Goal: Task Accomplishment & Management: Manage account settings

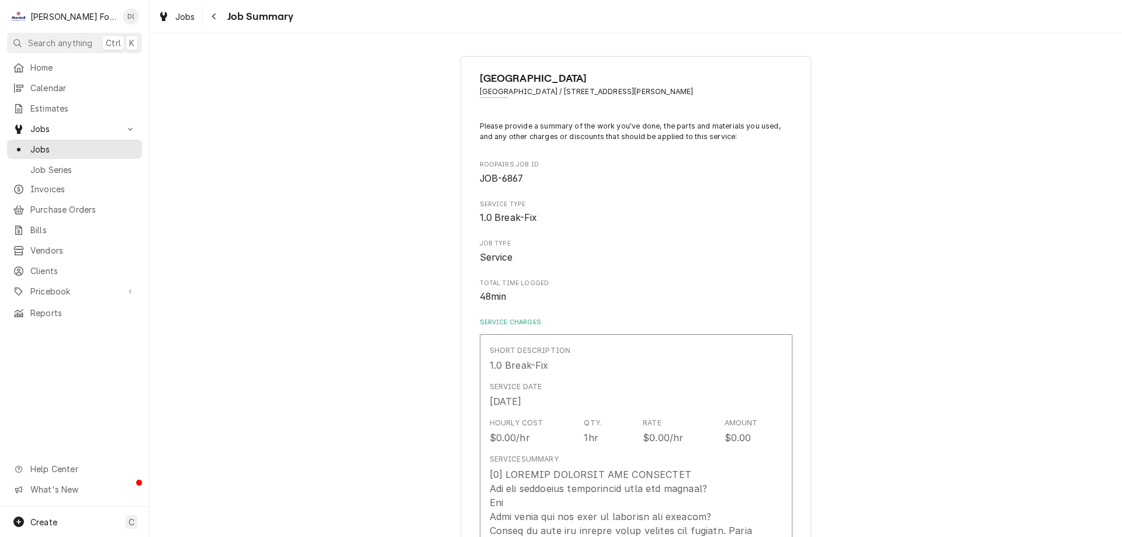
scroll to position [1694, 0]
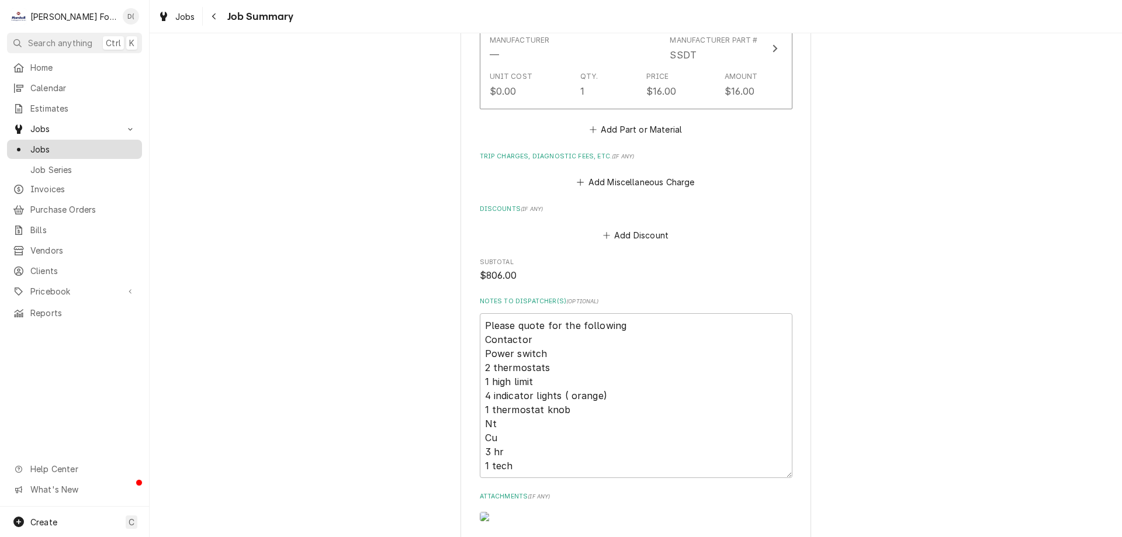
click at [59, 145] on span "Jobs" at bounding box center [83, 149] width 106 height 12
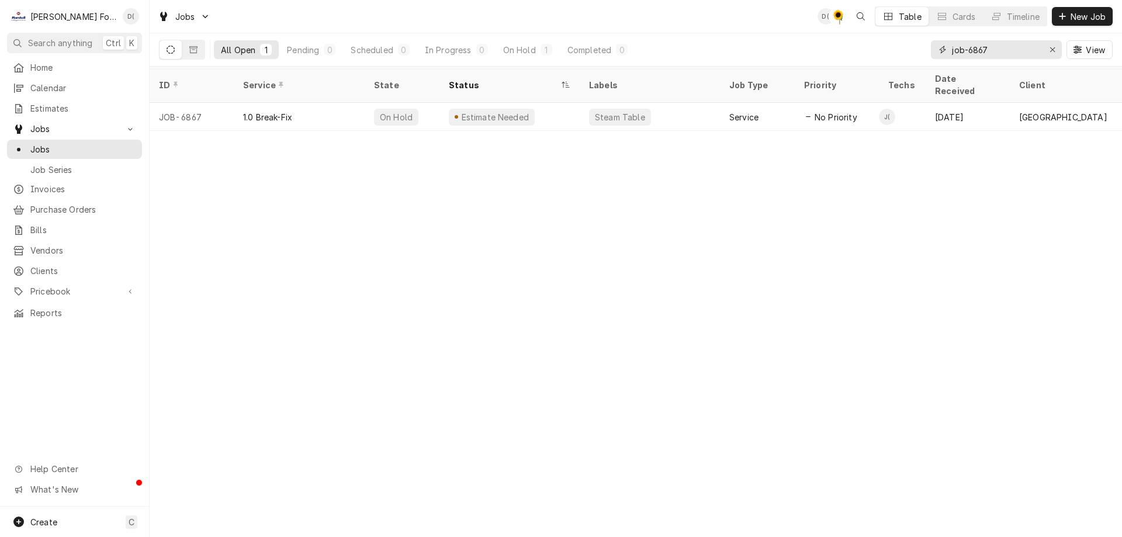
click at [1001, 51] on input "job-6867" at bounding box center [996, 49] width 88 height 19
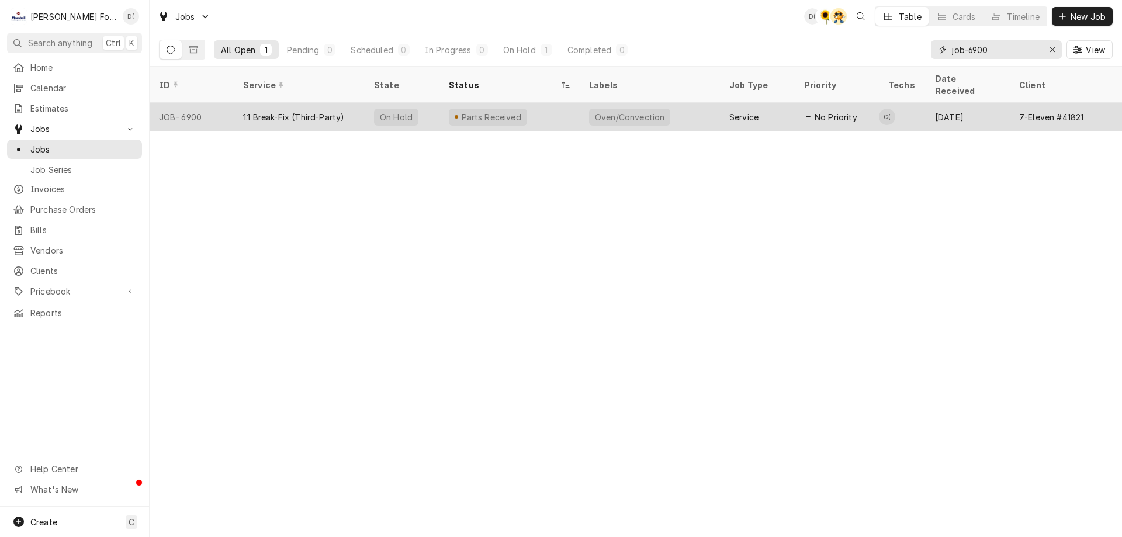
type input "job-6900"
click at [684, 109] on div "Oven/Convection" at bounding box center [650, 117] width 140 height 28
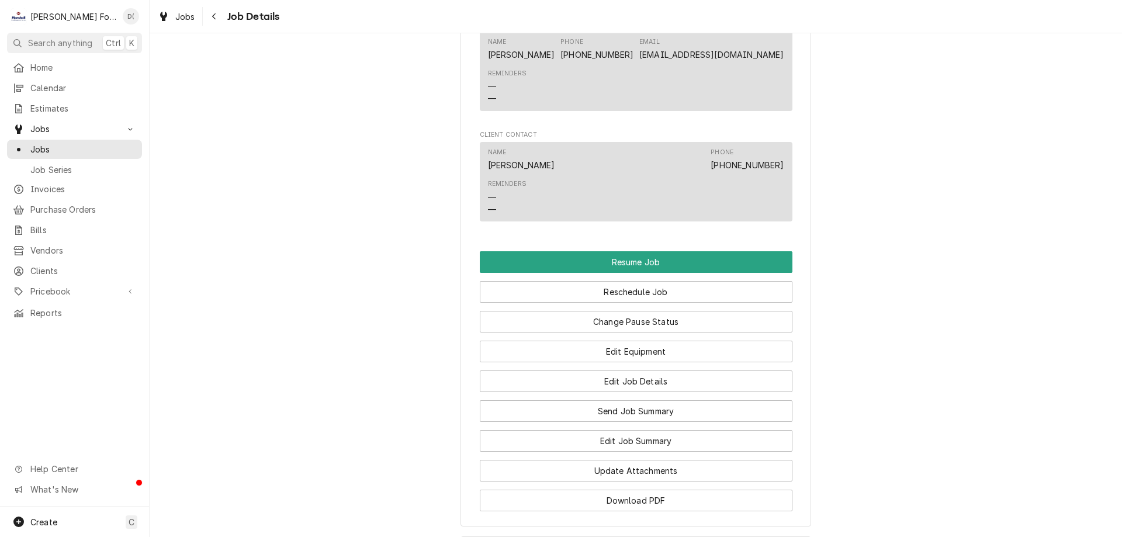
scroll to position [1461, 0]
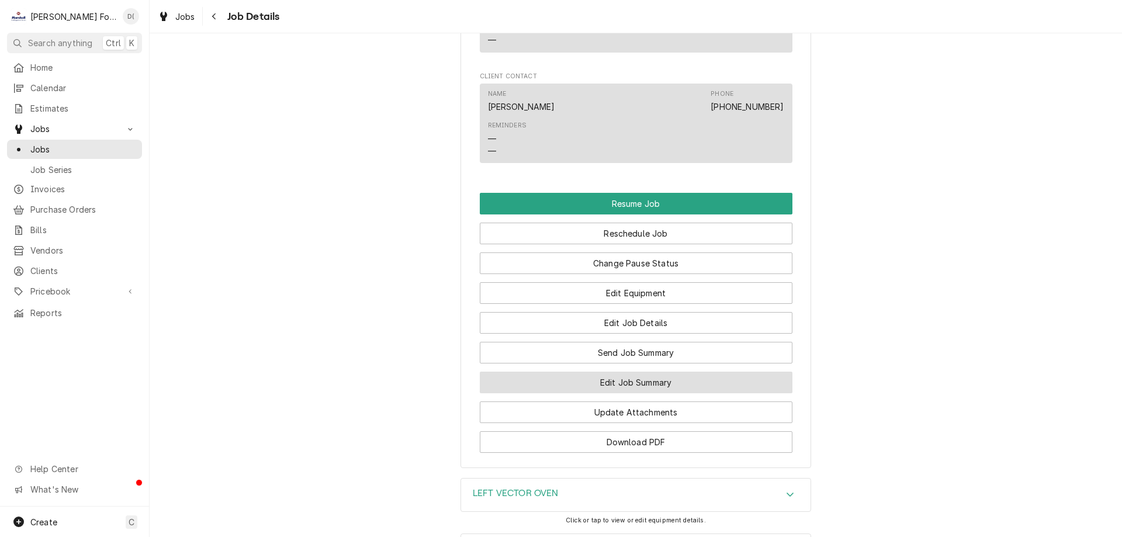
click at [653, 391] on button "Edit Job Summary" at bounding box center [636, 383] width 313 height 22
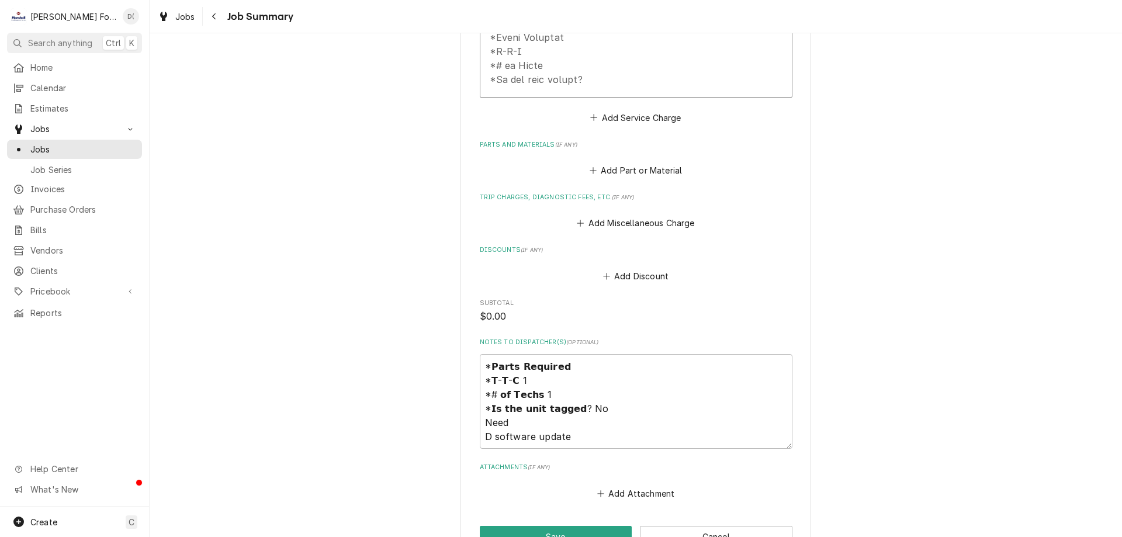
scroll to position [892, 0]
